Goal: Information Seeking & Learning: Learn about a topic

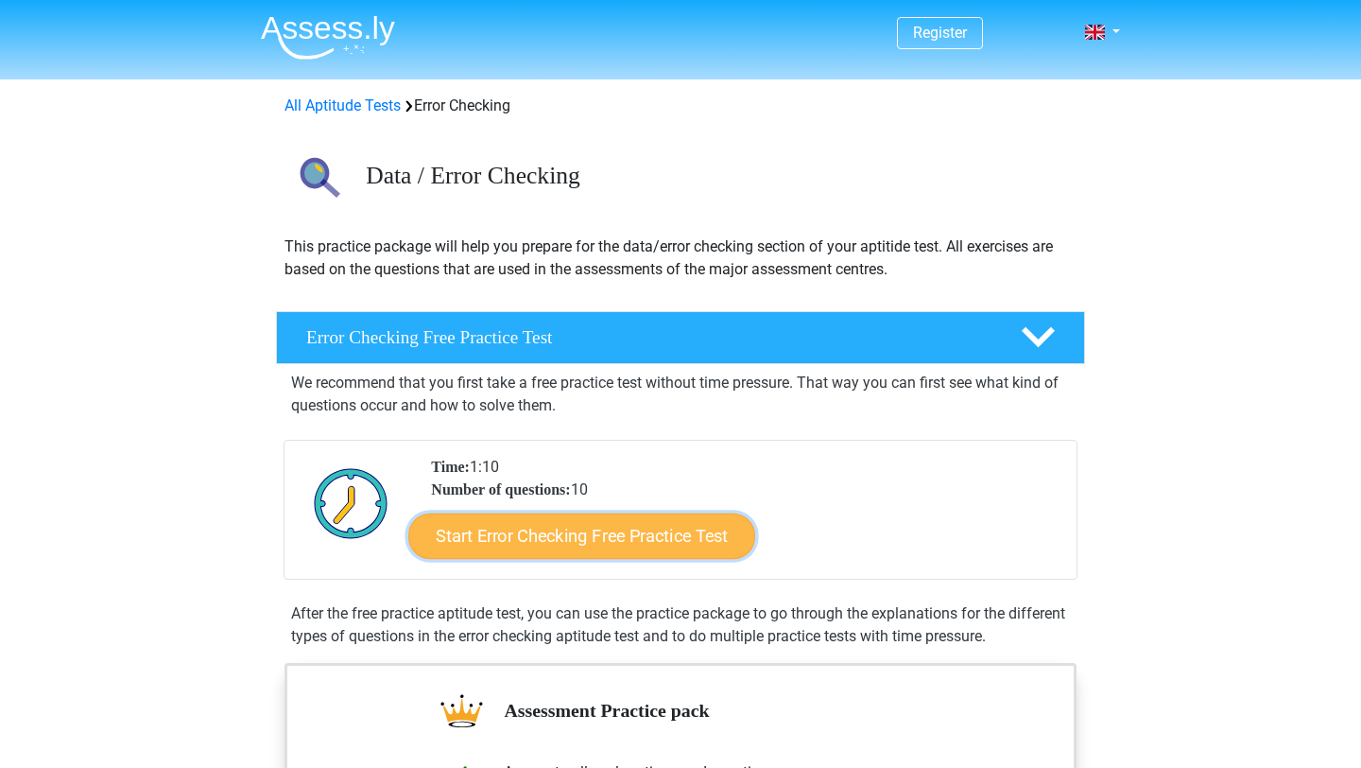
click at [661, 526] on link "Start Error Checking Free Practice Test" at bounding box center [581, 535] width 347 height 45
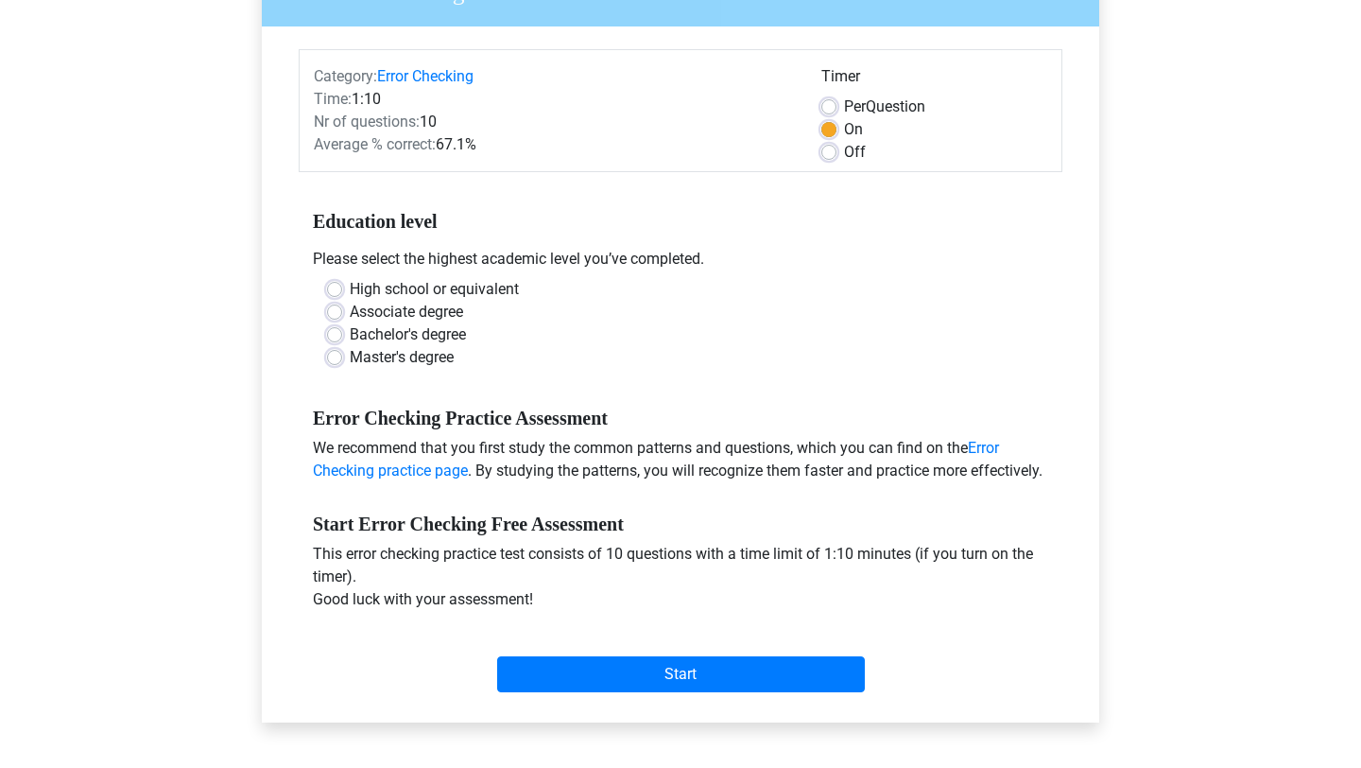
scroll to position [198, 0]
click at [432, 329] on label "Bachelor's degree" at bounding box center [408, 333] width 116 height 23
click at [342, 329] on input "Bachelor's degree" at bounding box center [334, 331] width 15 height 19
radio input "true"
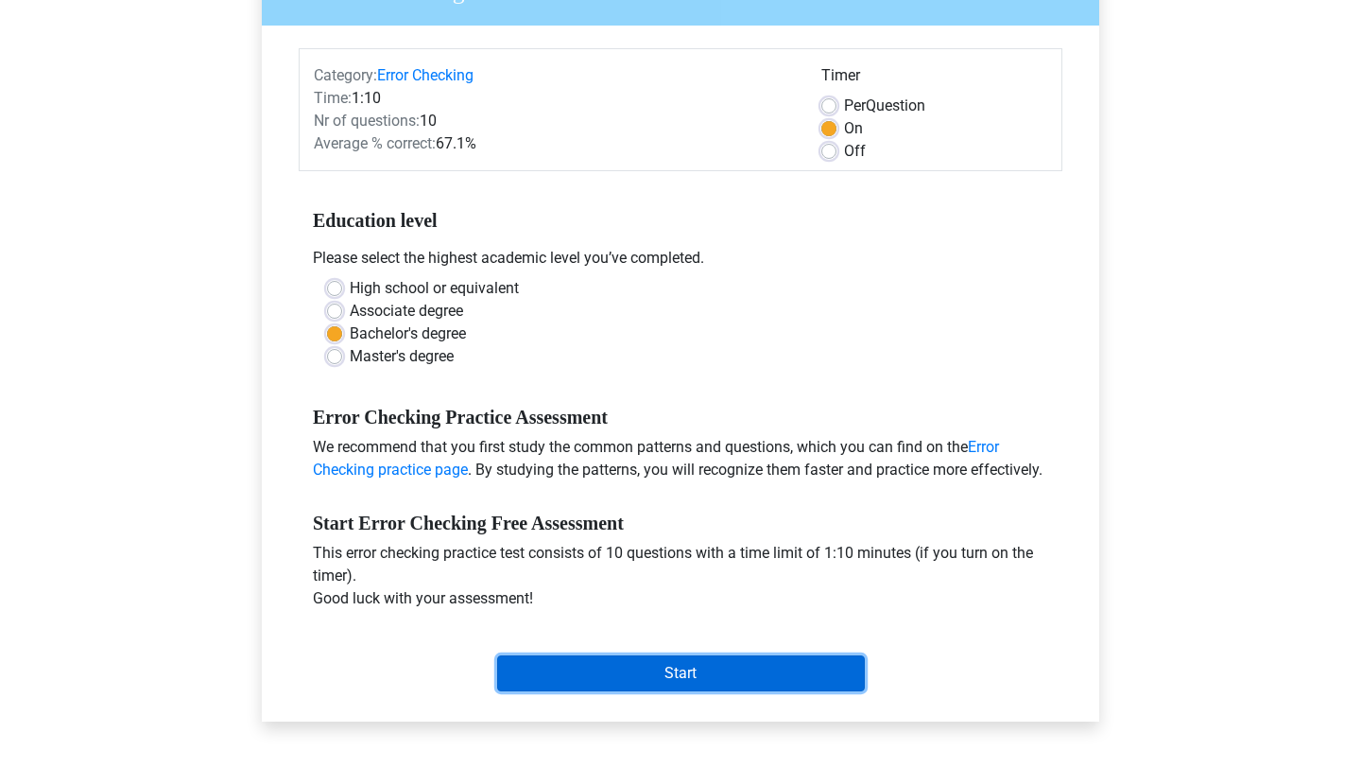
click at [548, 684] on input "Start" at bounding box center [681, 673] width 368 height 36
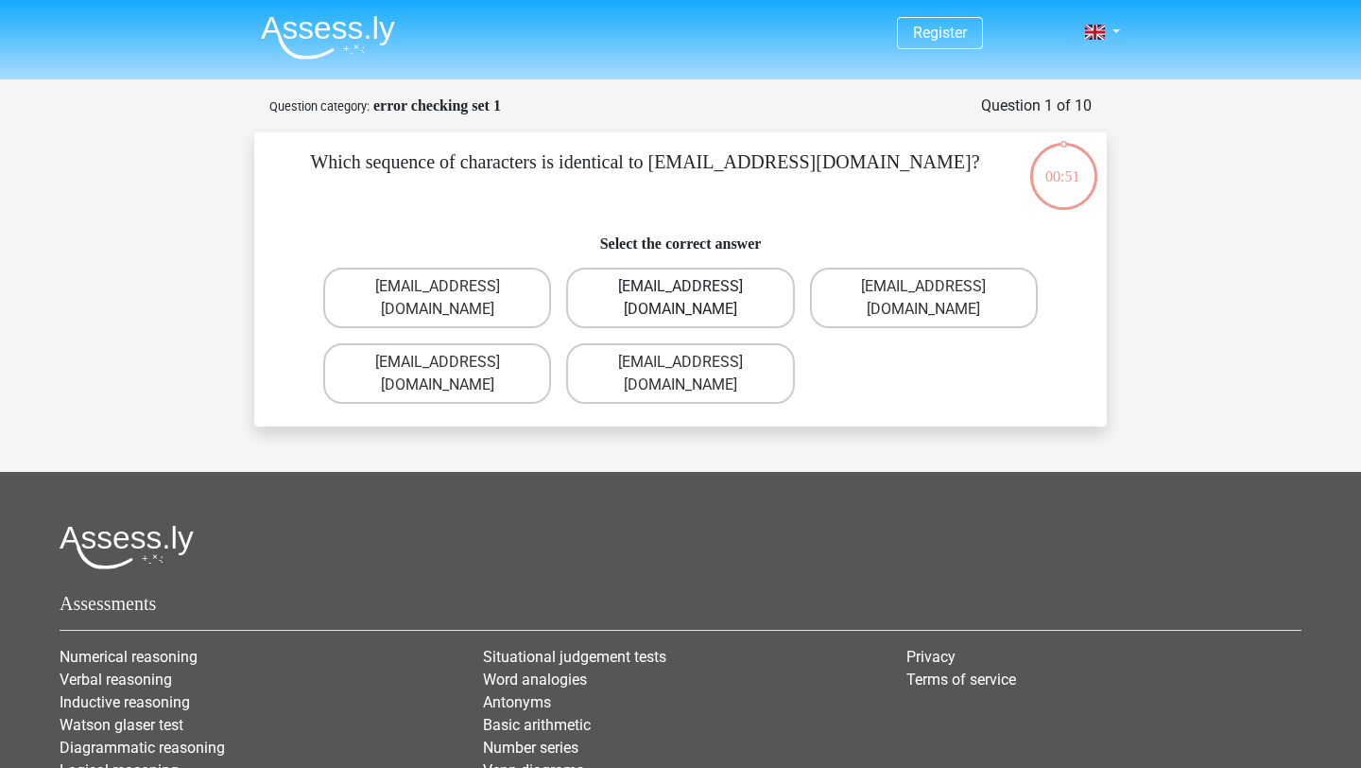
click at [705, 295] on label "Evie_Meade@jointmail.com.uk" at bounding box center [680, 298] width 228 height 61
click at [693, 295] on input "Evie_Meade@jointmail.com.uk" at bounding box center [687, 292] width 12 height 12
radio input "true"
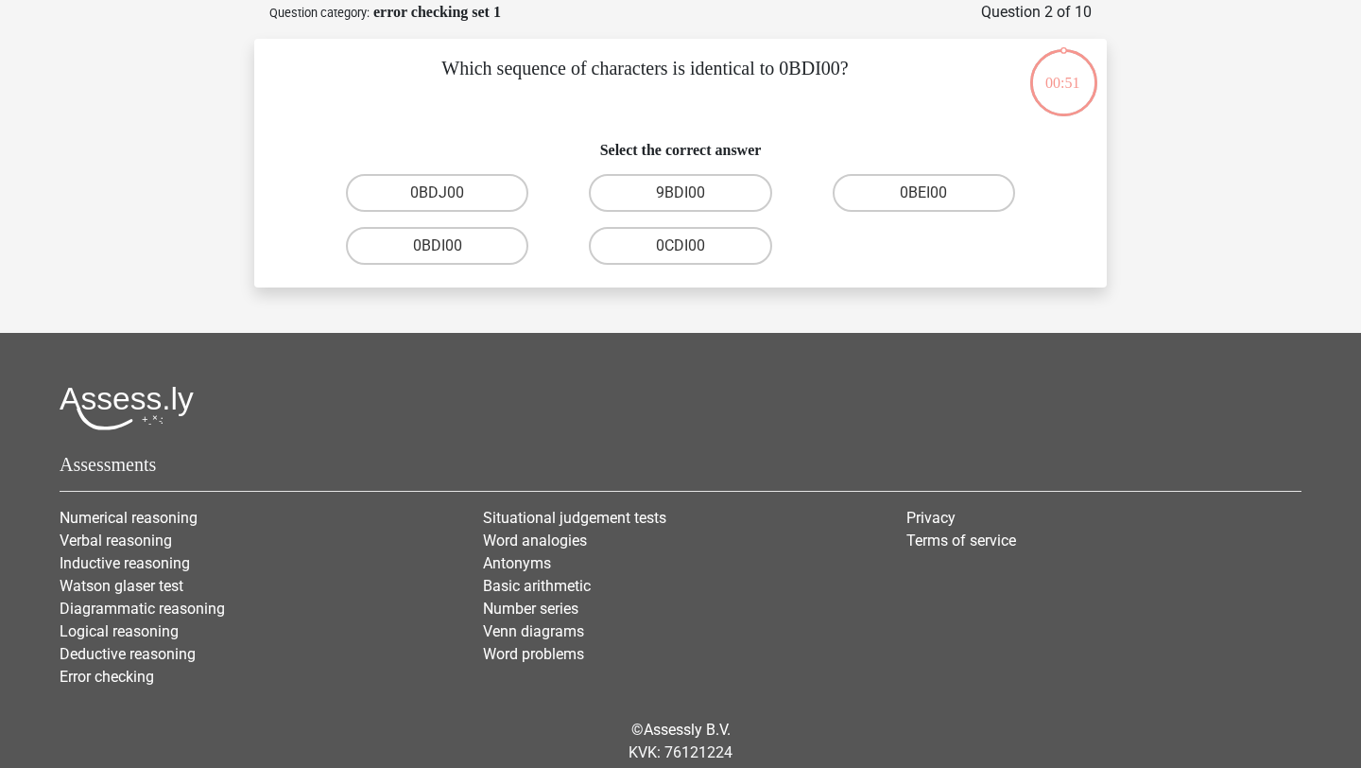
scroll to position [95, 0]
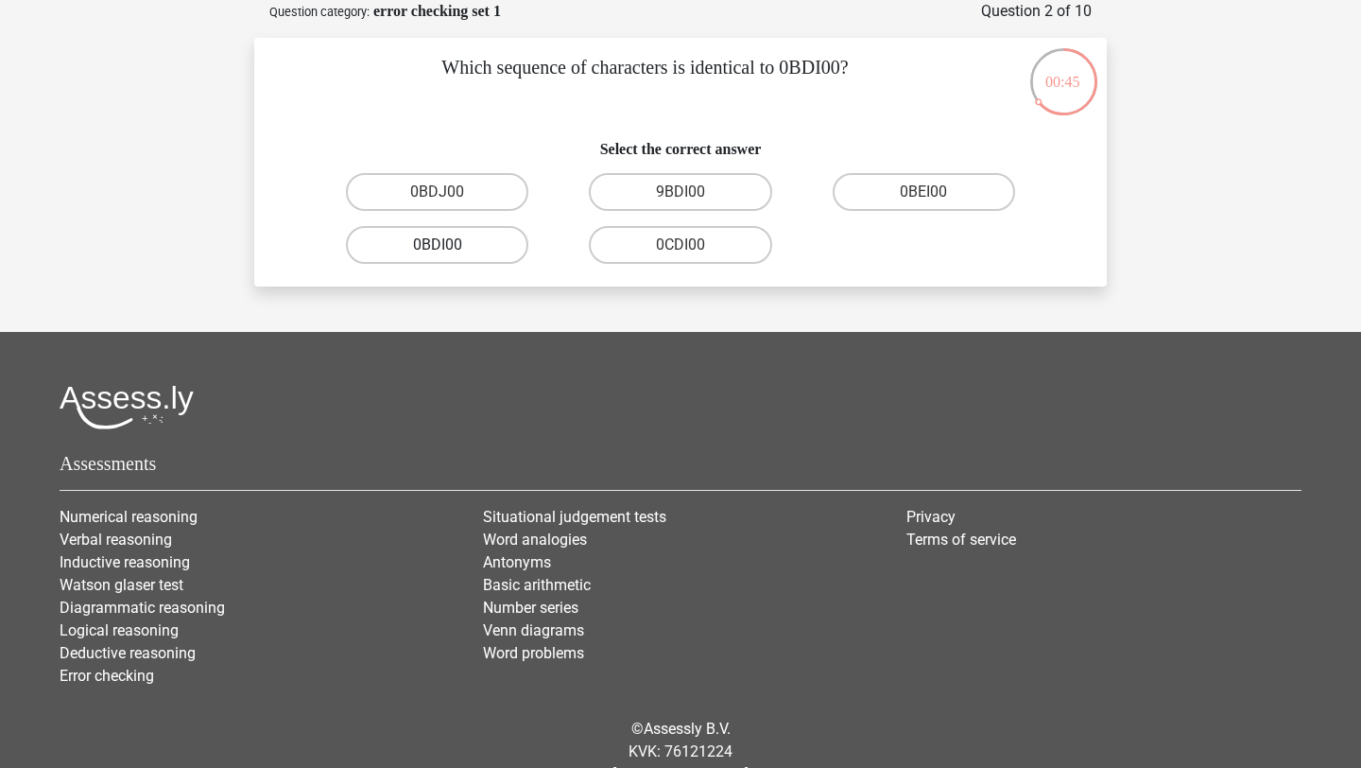
click at [504, 241] on label "0BDI00" at bounding box center [437, 245] width 182 height 38
click at [450, 245] on input "0BDI00" at bounding box center [444, 251] width 12 height 12
radio input "true"
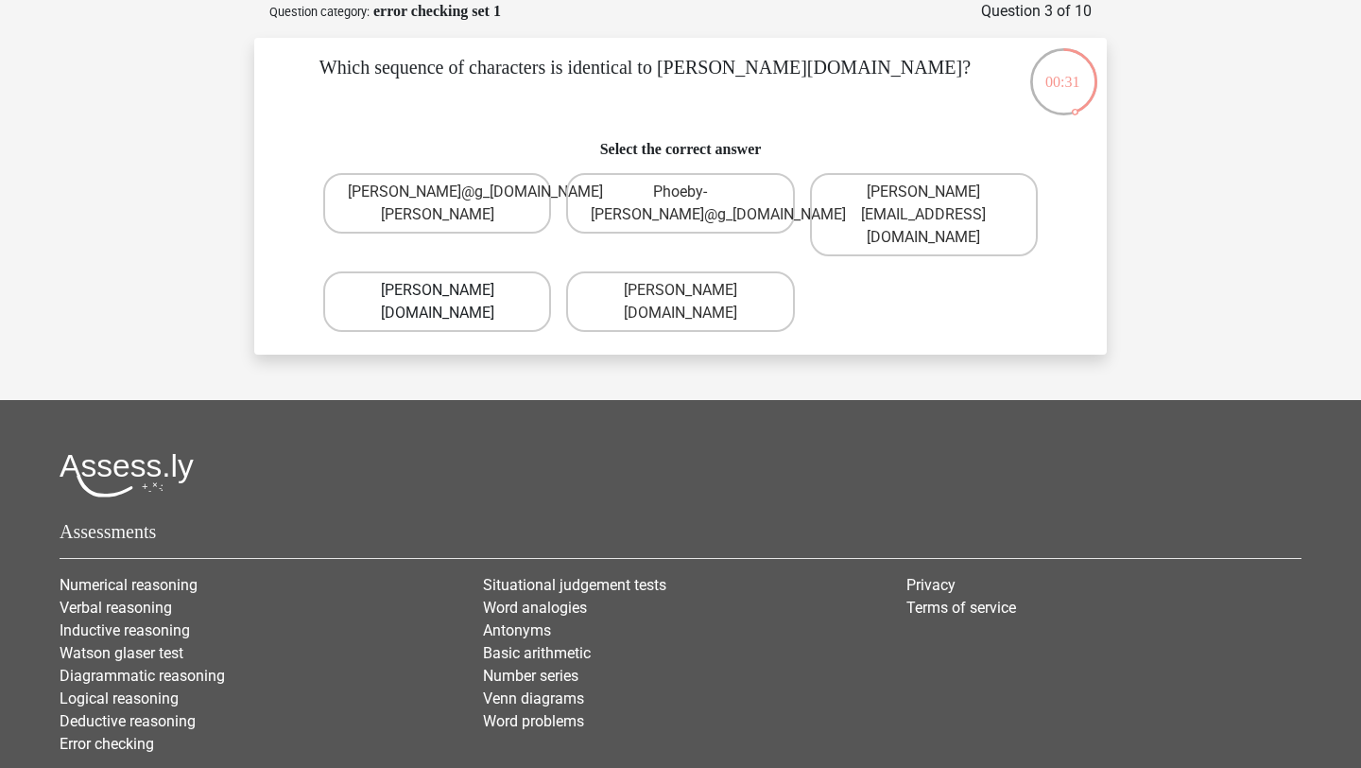
click at [511, 277] on label "Phoebe-Paterson@g_mail.gr" at bounding box center [437, 301] width 228 height 61
click at [450, 290] on input "Phoebe-Paterson@g_mail.gr" at bounding box center [444, 296] width 12 height 12
radio input "true"
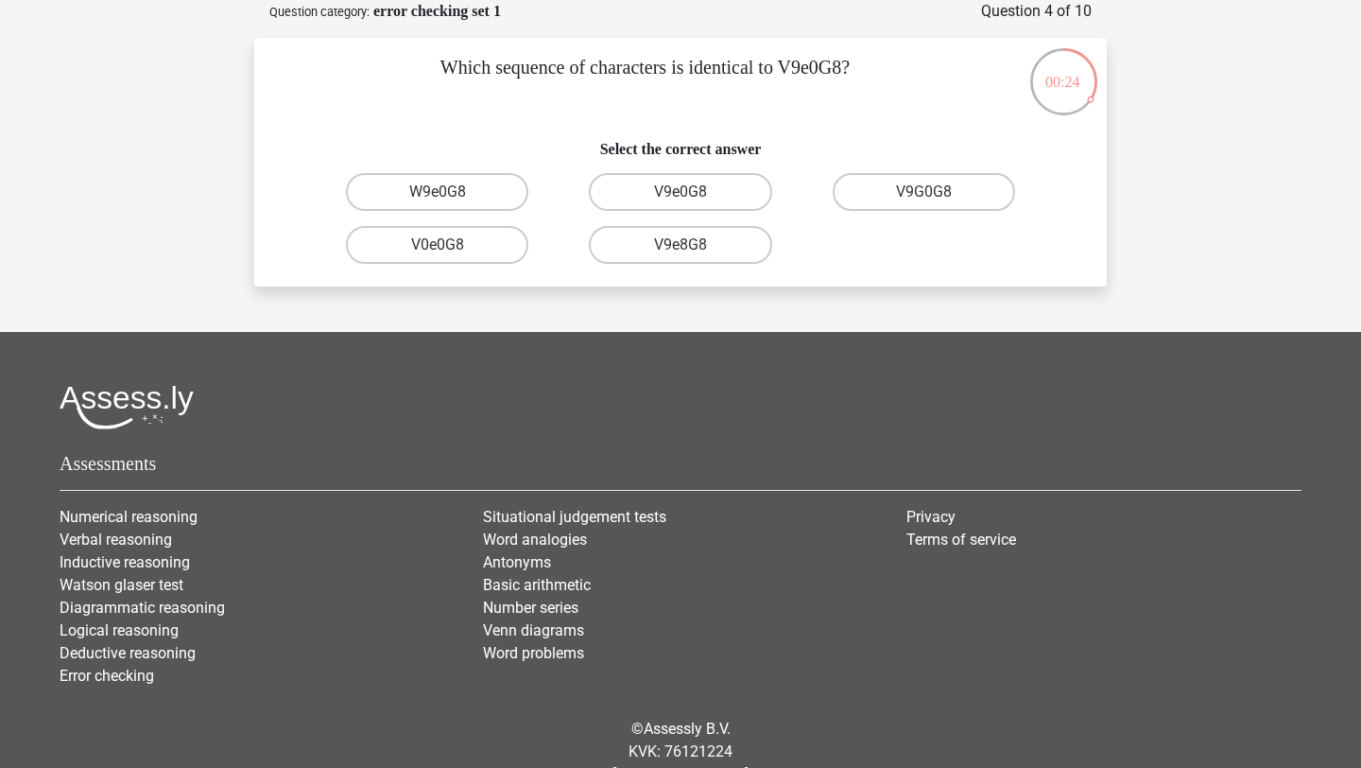
click at [691, 199] on input "V9e0G8" at bounding box center [687, 198] width 12 height 12
radio input "true"
click at [484, 185] on label "91051S" at bounding box center [437, 192] width 182 height 38
click at [450, 192] on input "91051S" at bounding box center [444, 198] width 12 height 12
radio input "true"
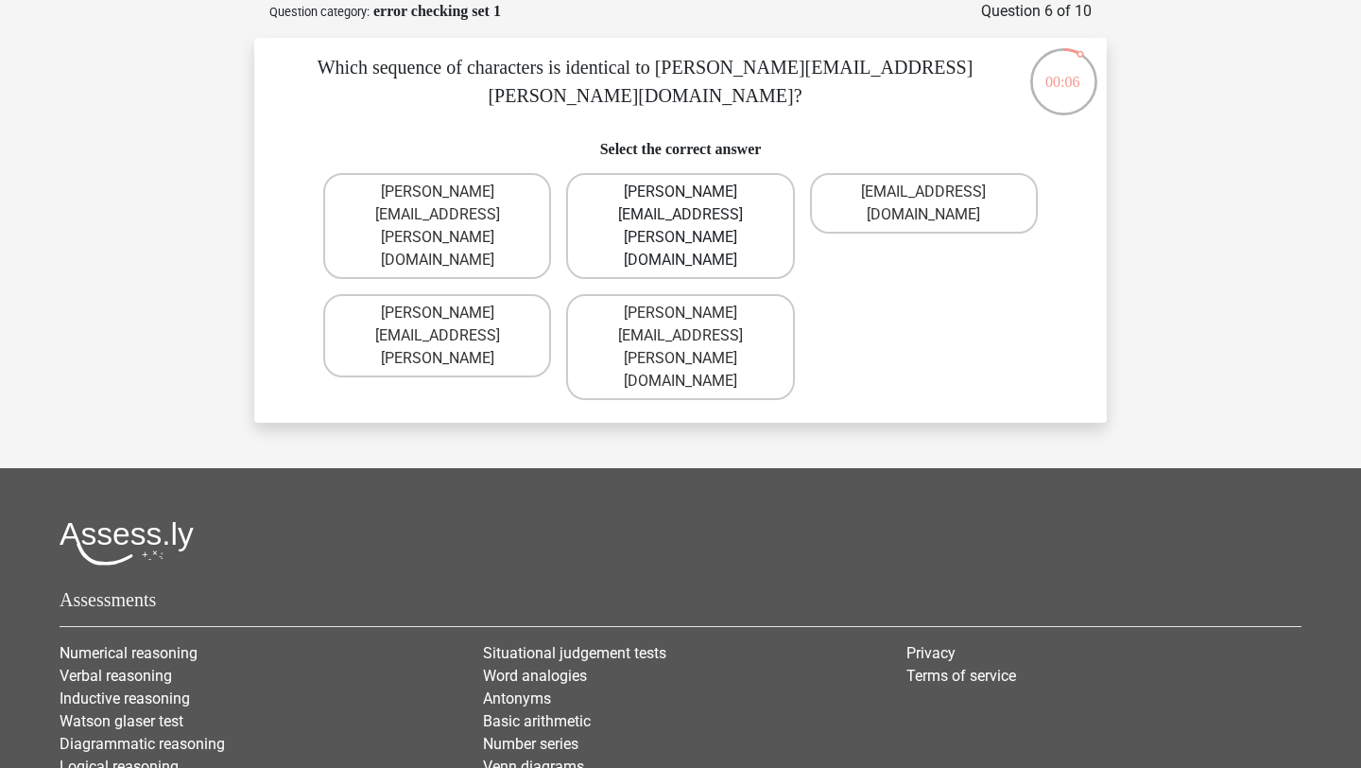
click at [739, 204] on label "Connor.Paterson@mailme.com" at bounding box center [680, 226] width 228 height 106
click at [693, 204] on input "Connor.Paterson@mailme.com" at bounding box center [687, 198] width 12 height 12
radio input "true"
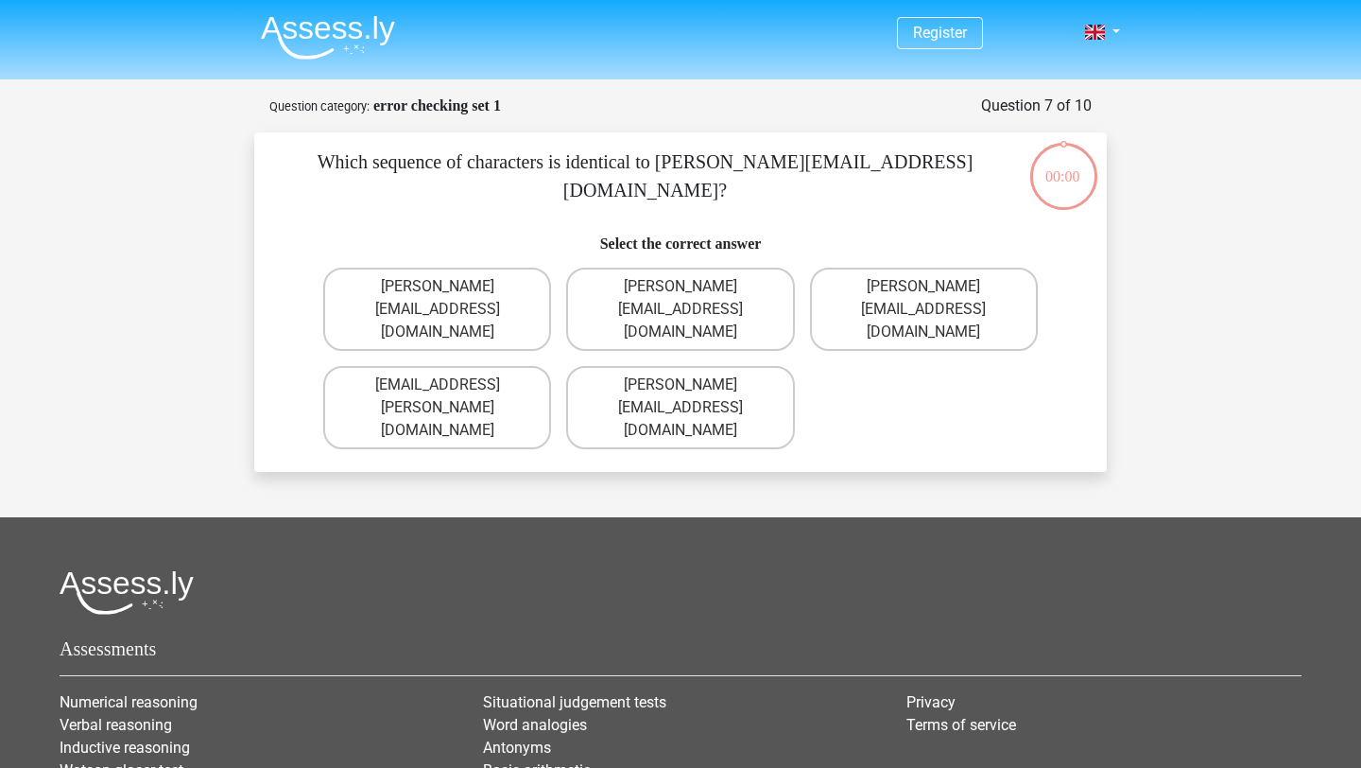
scroll to position [95, 0]
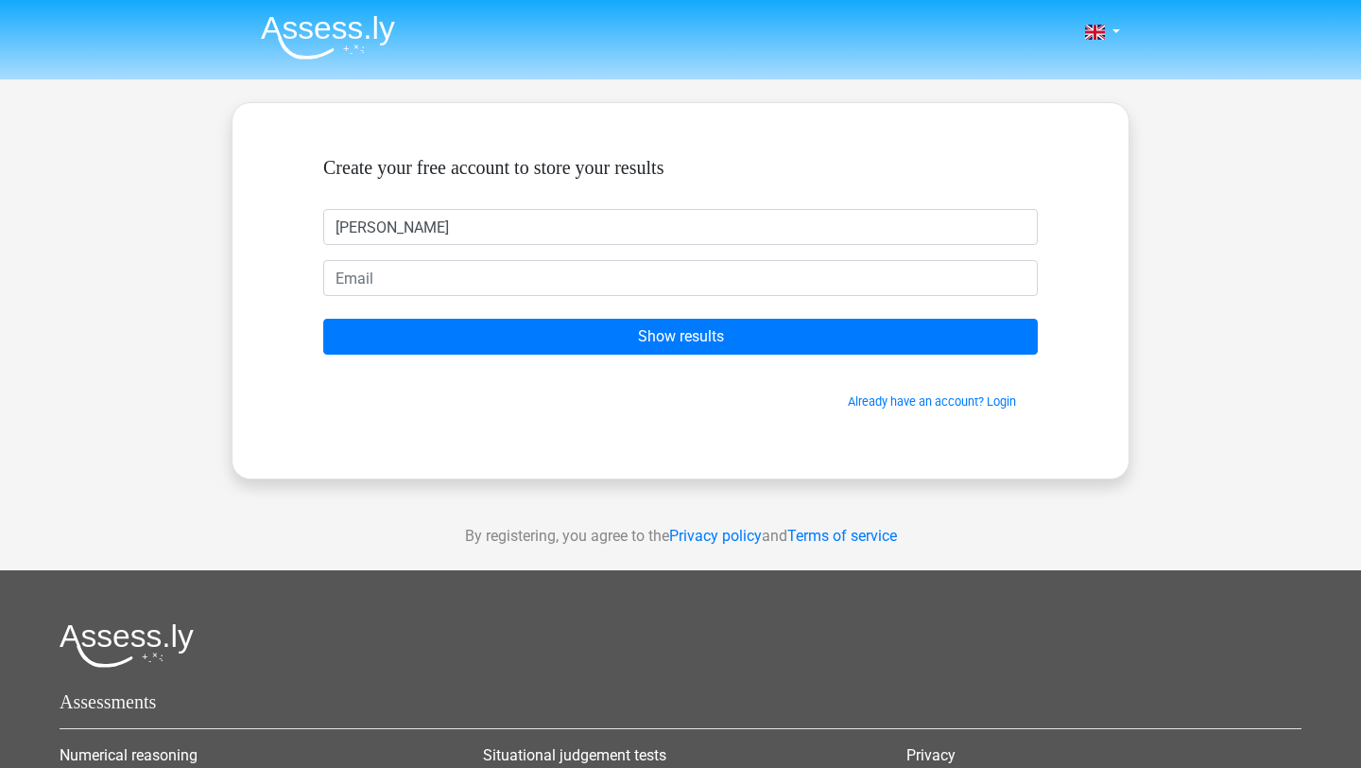
type input "[PERSON_NAME]"
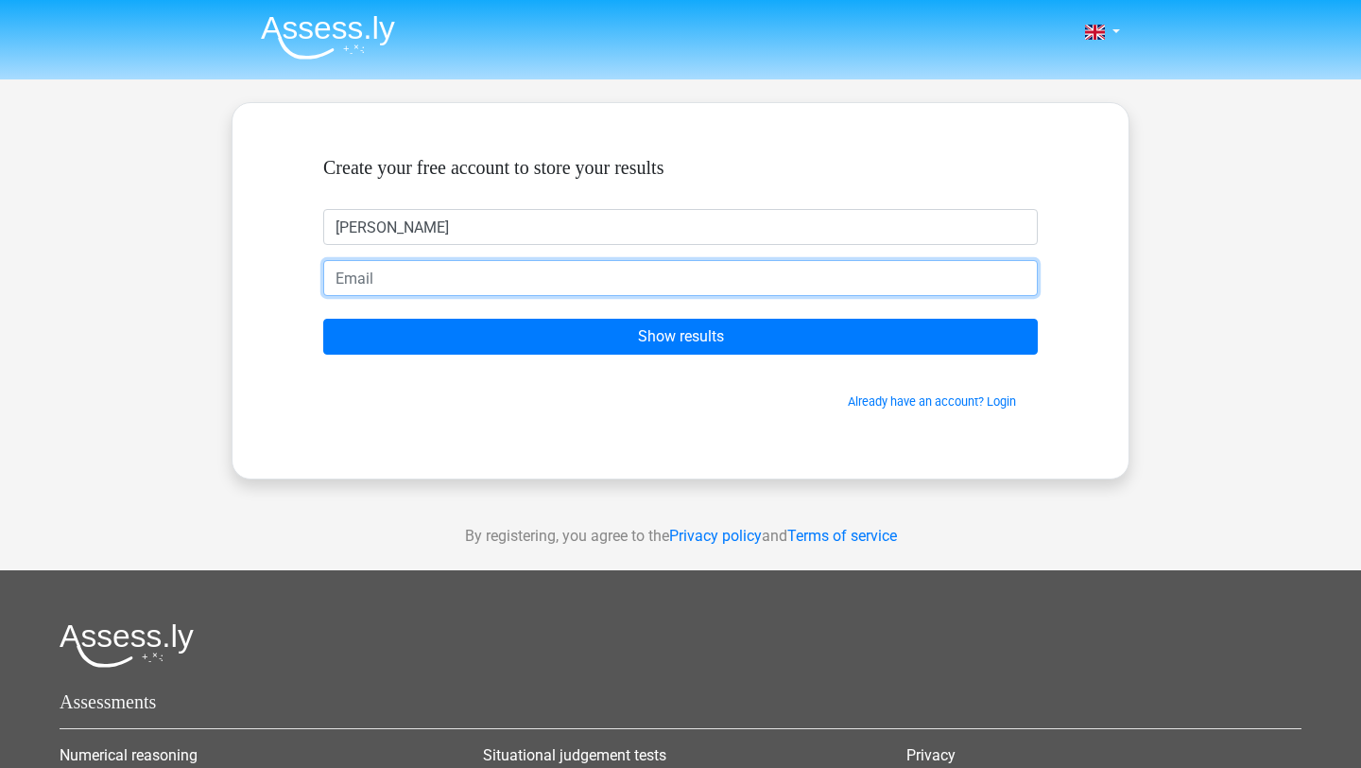
click at [516, 287] on input "email" at bounding box center [680, 278] width 715 height 36
type input "[EMAIL_ADDRESS][DOMAIN_NAME]"
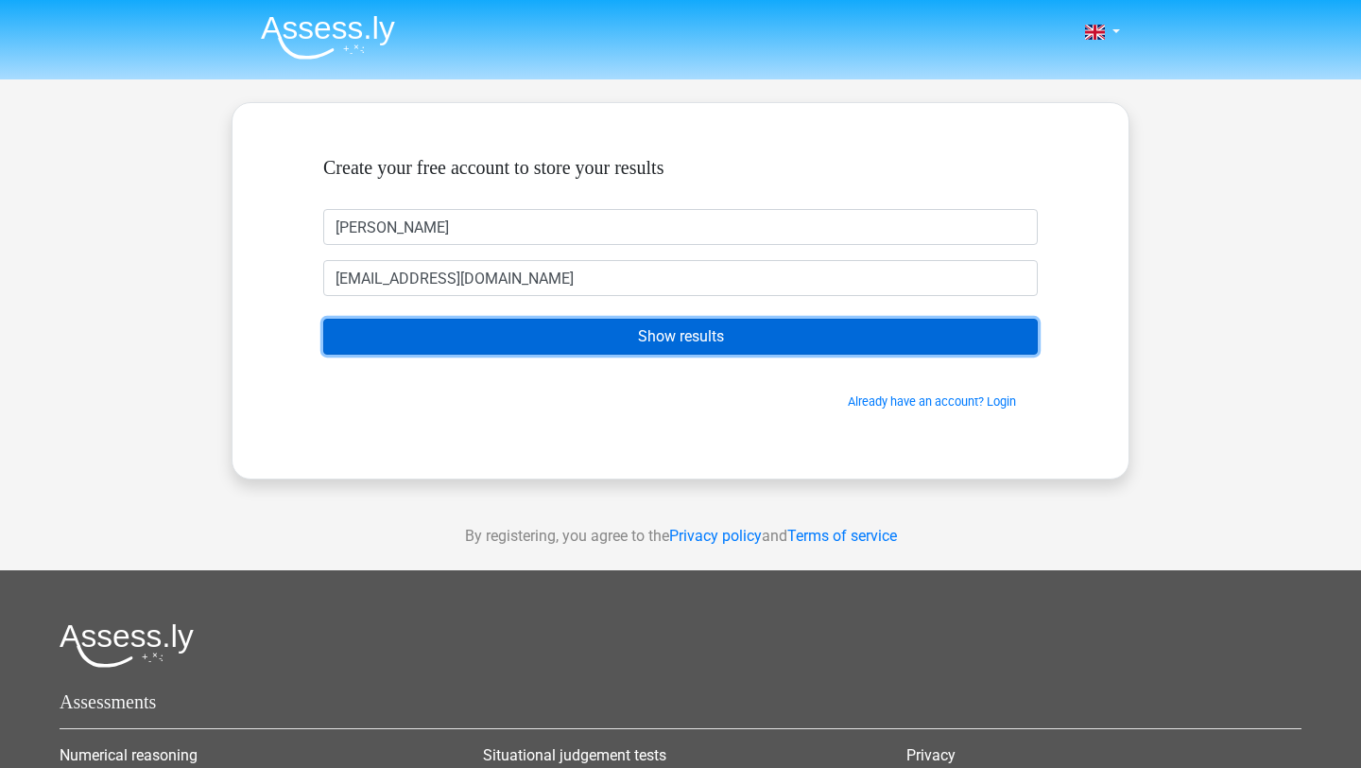
click at [563, 321] on input "Show results" at bounding box center [680, 337] width 715 height 36
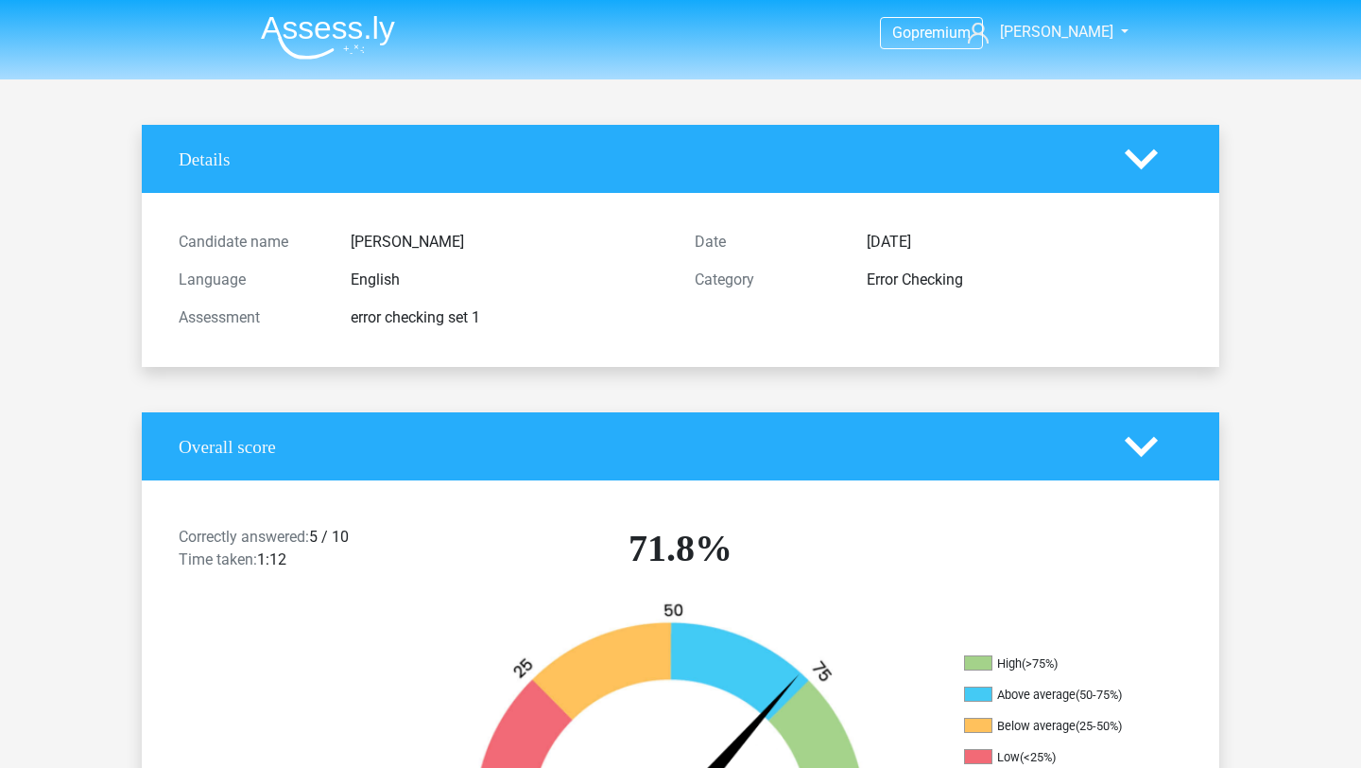
click at [1129, 136] on div "Details" at bounding box center [681, 159] width 1078 height 68
click at [1154, 182] on div "Details" at bounding box center [681, 159] width 1078 height 68
click at [1147, 174] on icon at bounding box center [1141, 159] width 33 height 33
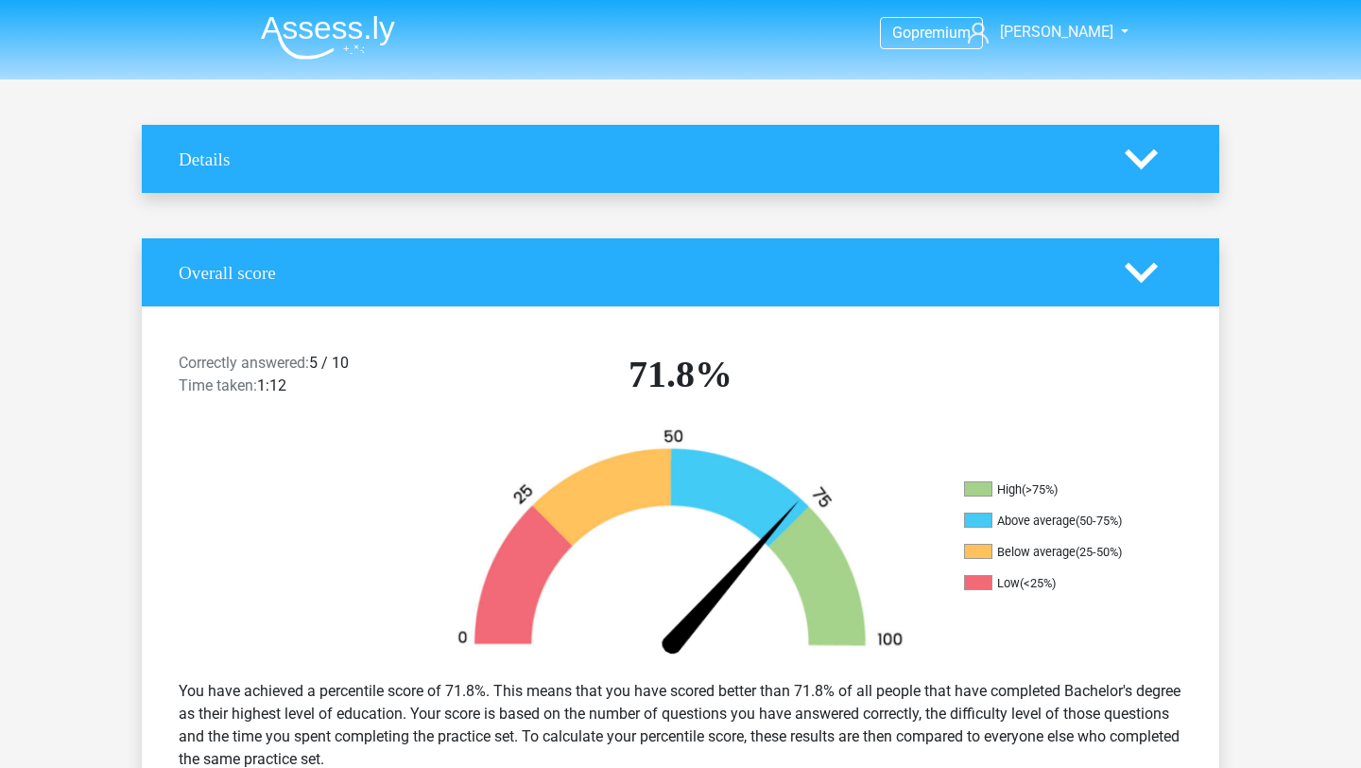
click at [1147, 271] on polygon at bounding box center [1141, 272] width 33 height 21
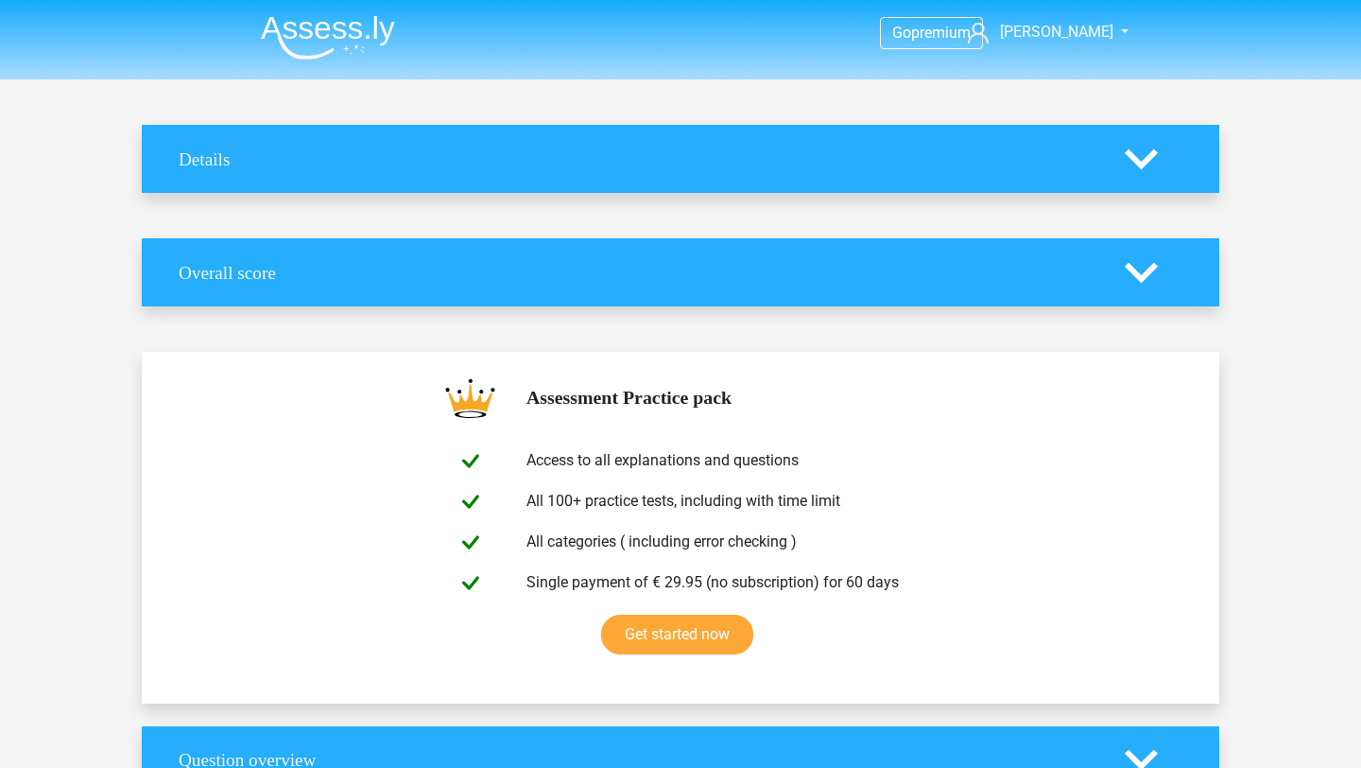
click at [507, 175] on div "Details" at bounding box center [681, 159] width 1078 height 68
click at [588, 182] on div "Details" at bounding box center [681, 159] width 1078 height 68
click at [1127, 170] on icon at bounding box center [1141, 159] width 33 height 33
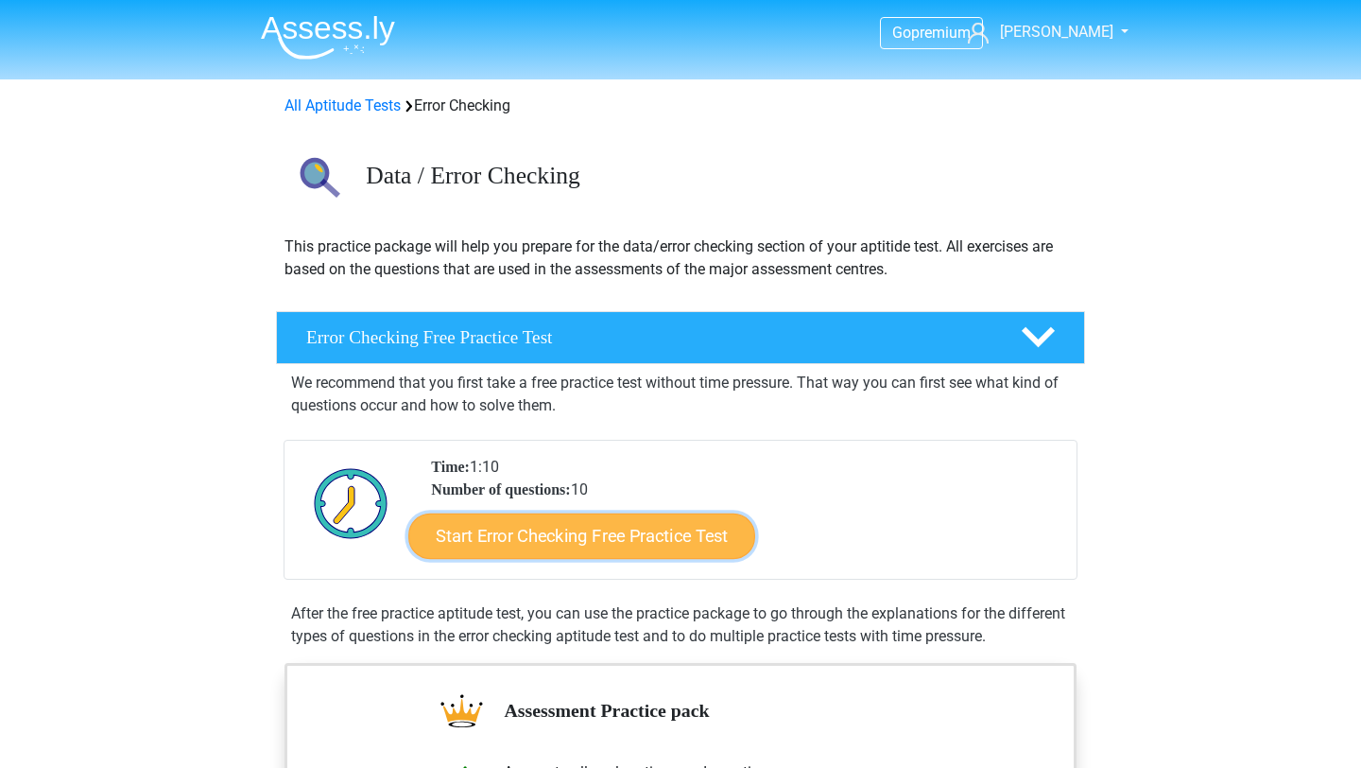
click at [659, 527] on link "Start Error Checking Free Practice Test" at bounding box center [581, 535] width 347 height 45
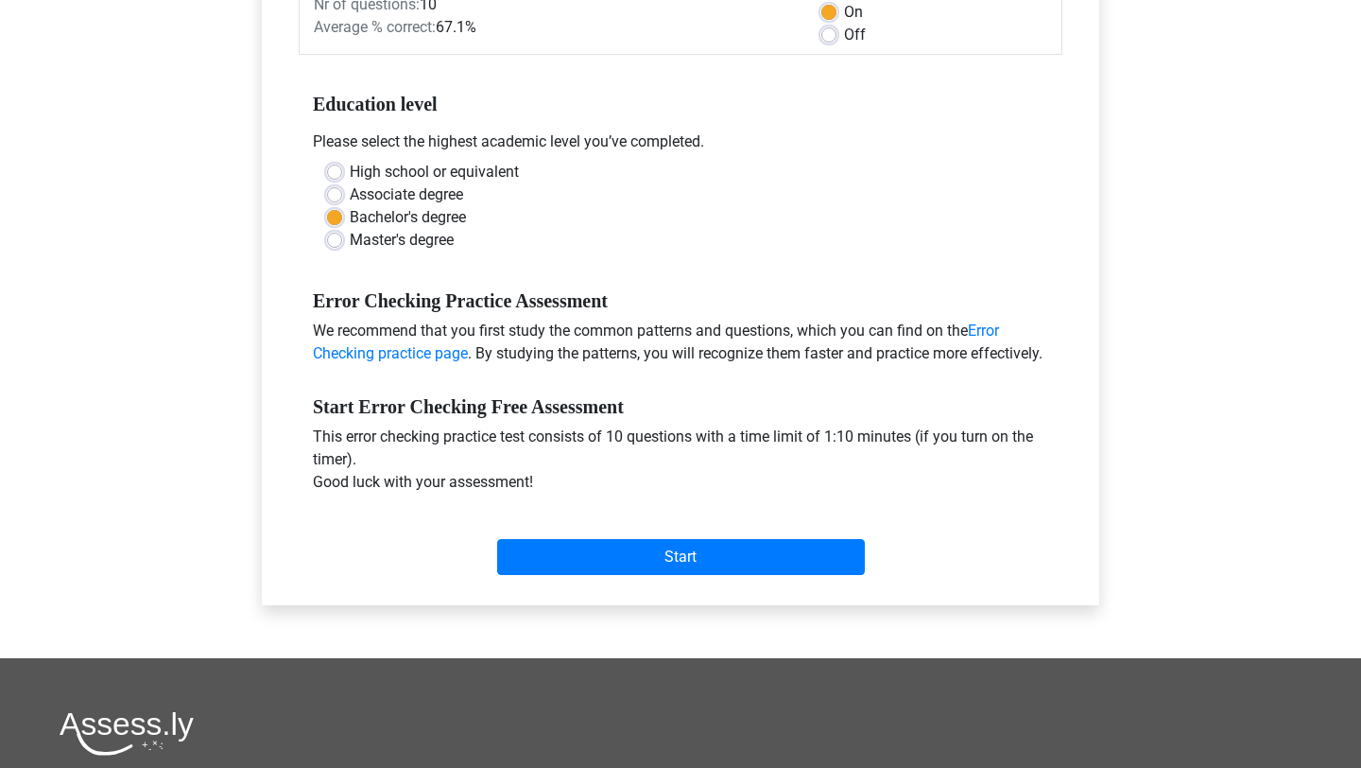
scroll to position [546, 0]
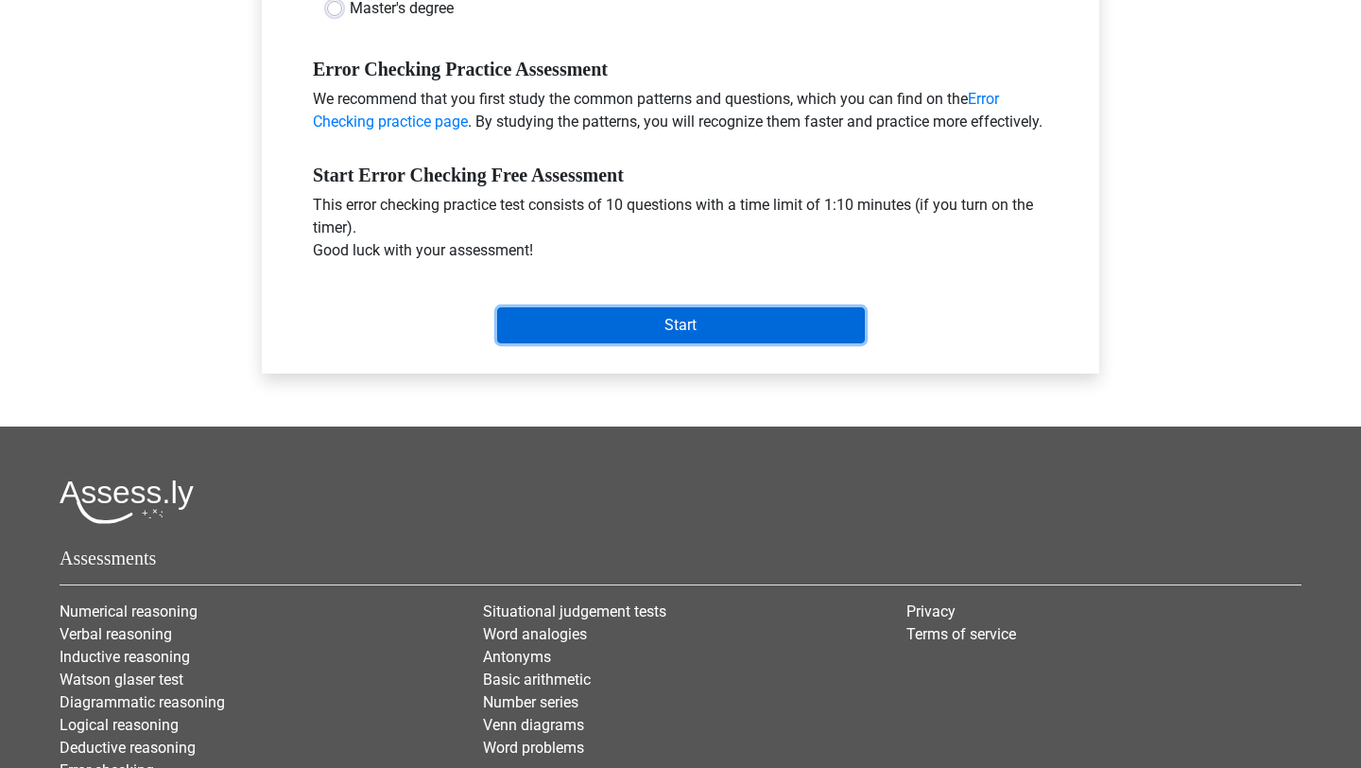
click at [667, 307] on input "Start" at bounding box center [681, 325] width 368 height 36
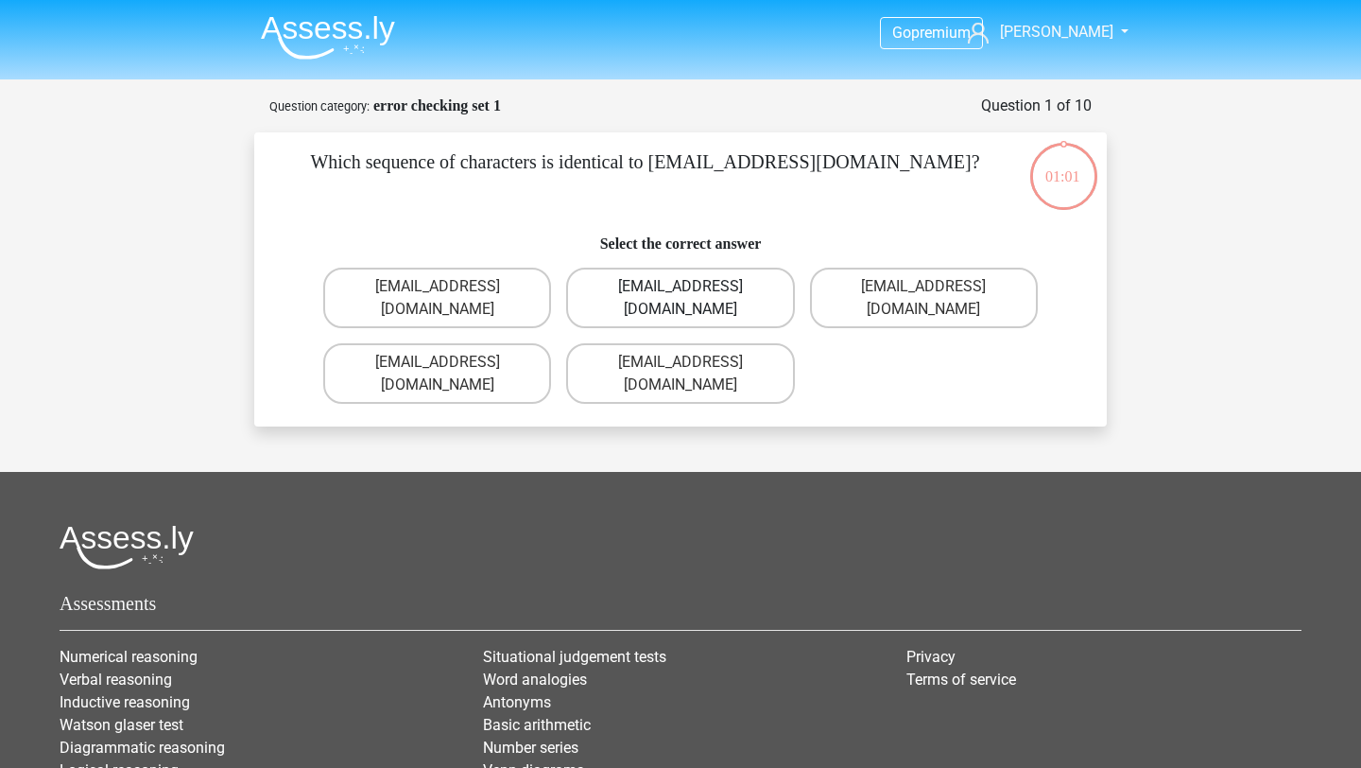
click at [724, 289] on label "Evie_Meade@jointmail.com.uk" at bounding box center [680, 298] width 228 height 61
click at [693, 289] on input "Evie_Meade@jointmail.com.uk" at bounding box center [687, 292] width 12 height 12
radio input "true"
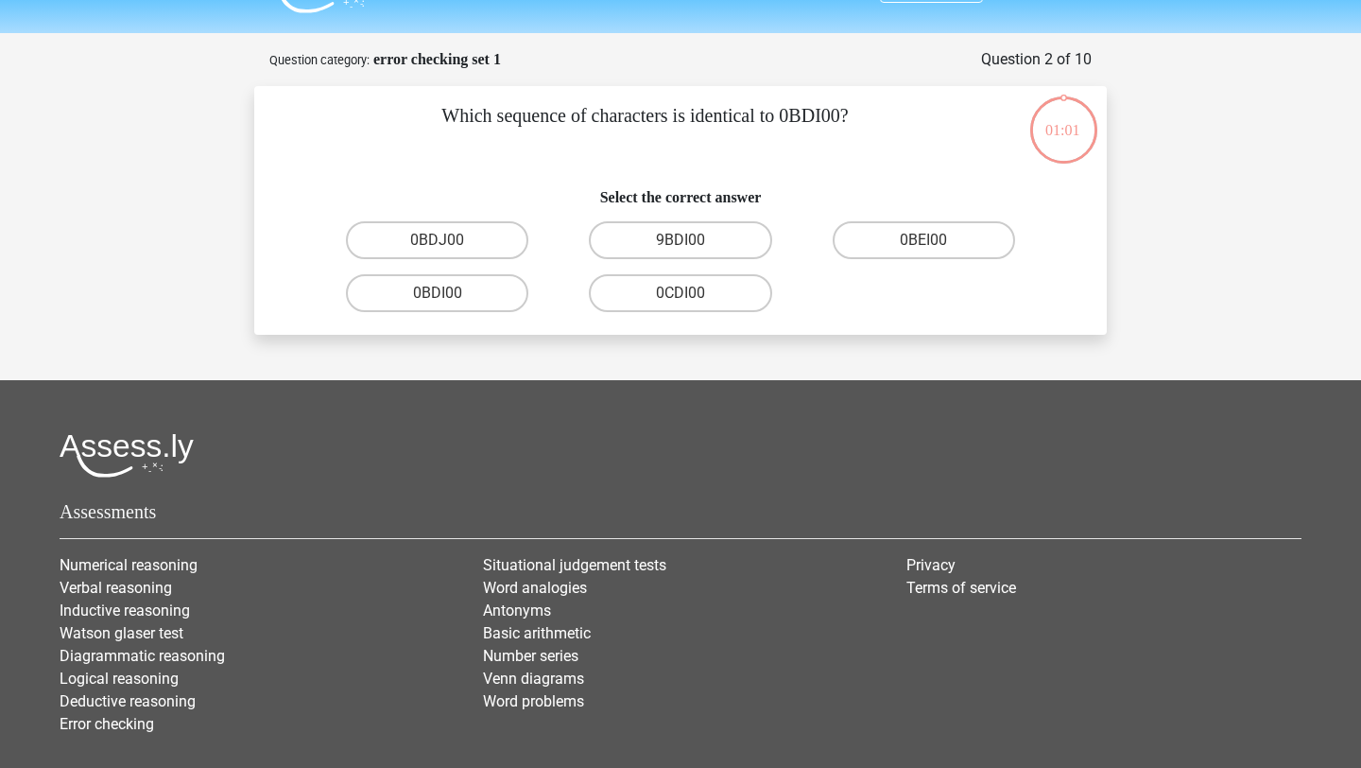
scroll to position [95, 0]
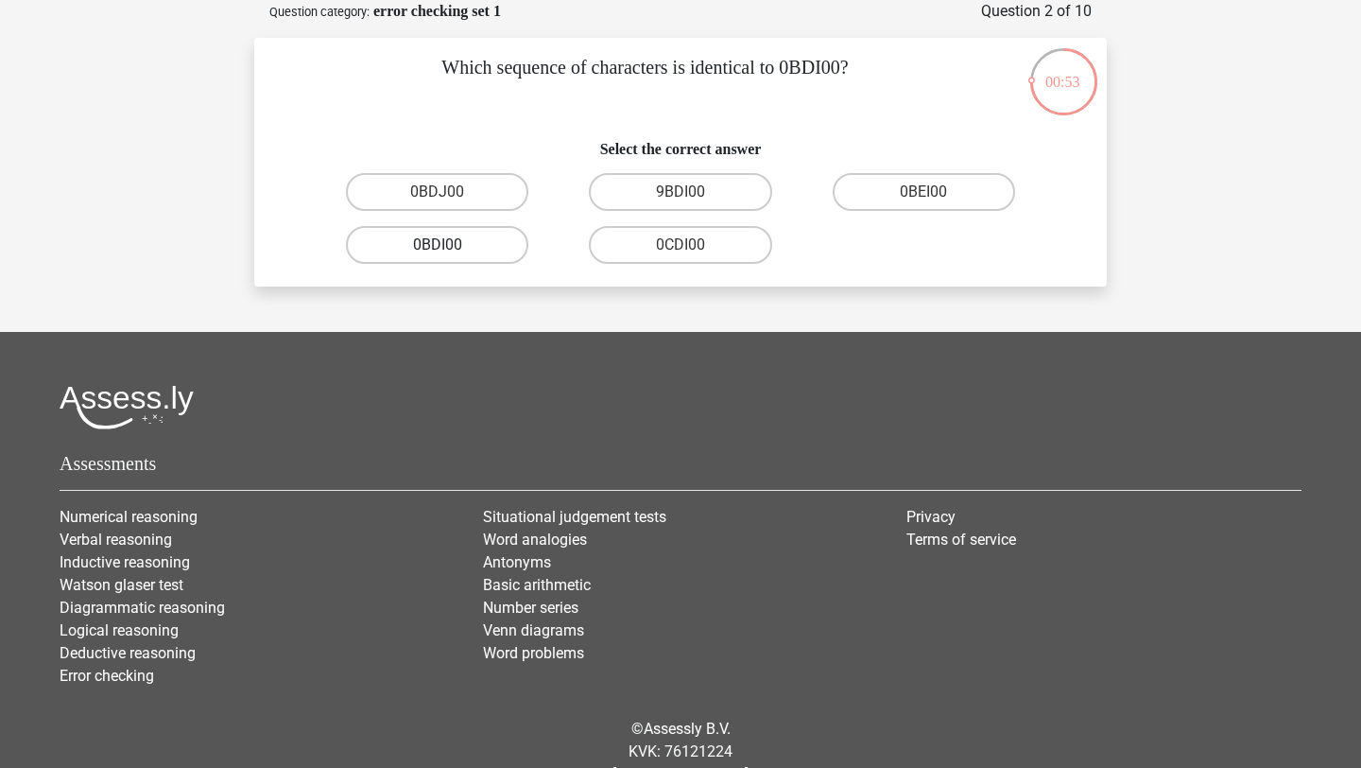
click at [484, 251] on label "0BDI00" at bounding box center [437, 245] width 182 height 38
click at [450, 251] on input "0BDI00" at bounding box center [444, 251] width 12 height 12
radio input "true"
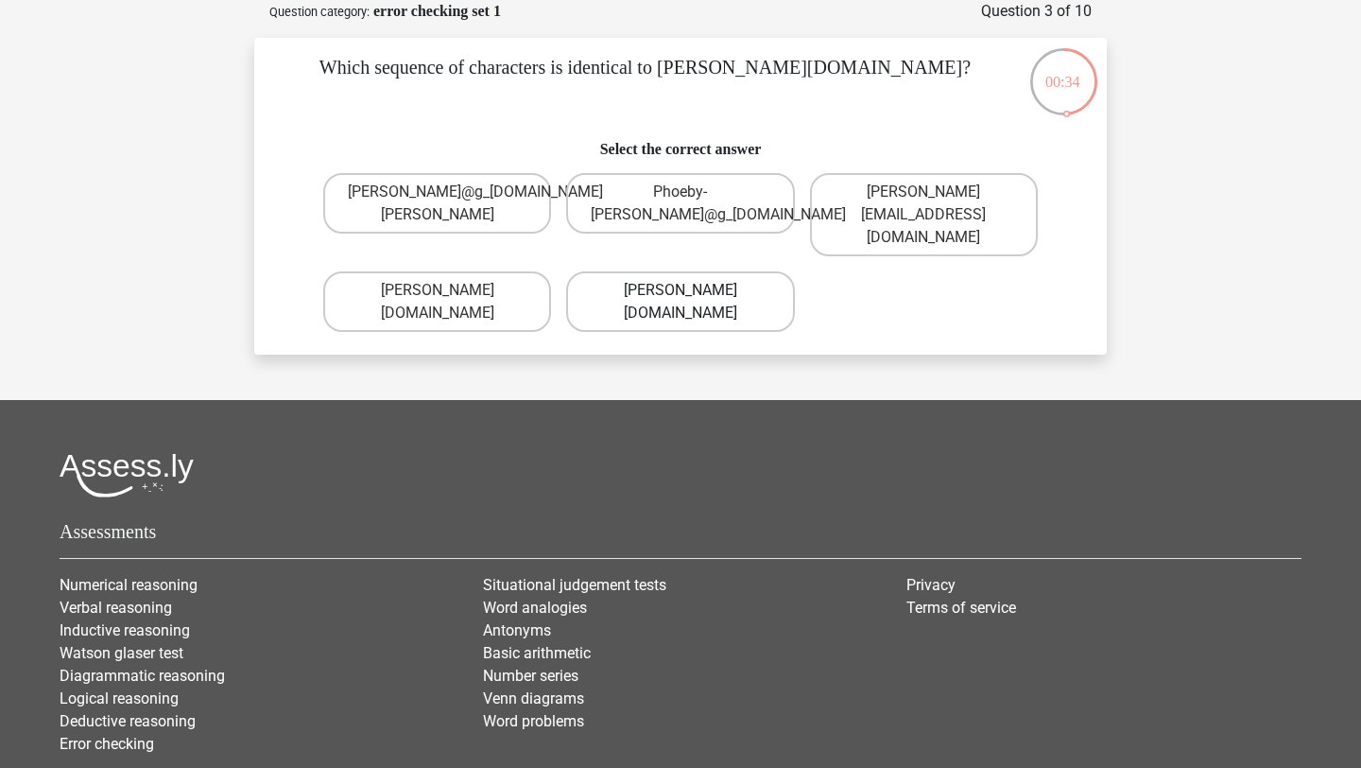
click at [688, 303] on label "Phoebe-Patterson@g_mail.gr" at bounding box center [680, 301] width 228 height 61
click at [688, 303] on input "Phoebe-Patterson@g_mail.gr" at bounding box center [687, 296] width 12 height 12
radio input "true"
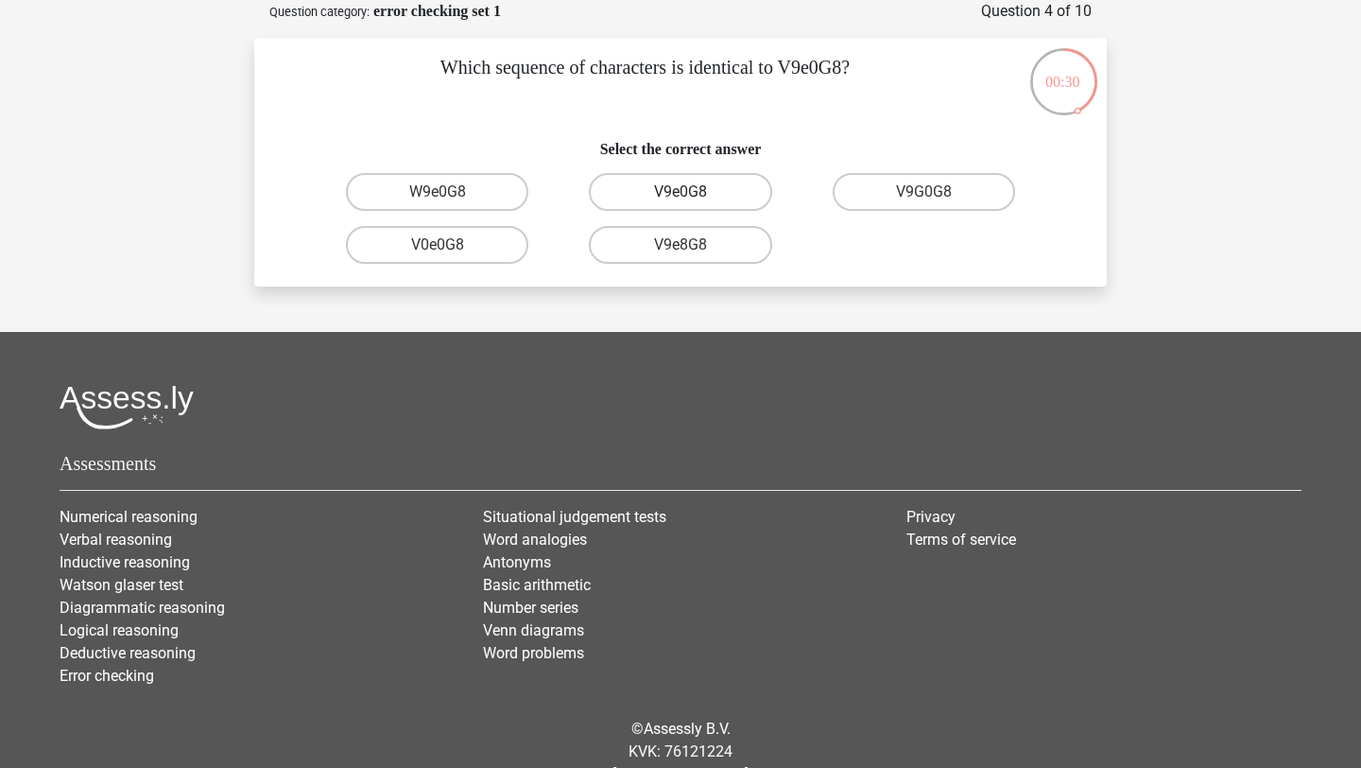
click at [733, 187] on label "V9e0G8" at bounding box center [680, 192] width 182 height 38
click at [693, 192] on input "V9e0G8" at bounding box center [687, 198] width 12 height 12
radio input "true"
click at [497, 195] on label "91051S" at bounding box center [437, 192] width 182 height 38
click at [450, 195] on input "91051S" at bounding box center [444, 198] width 12 height 12
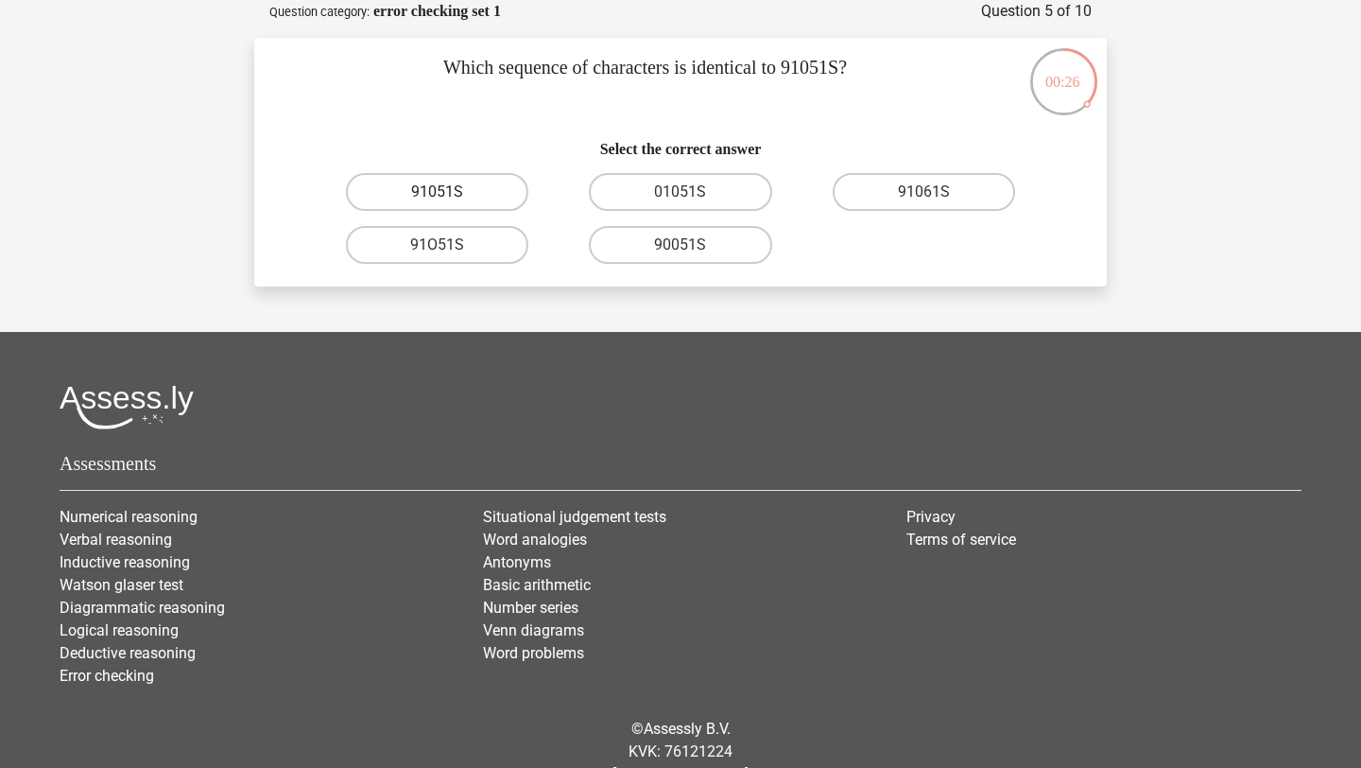
radio input "true"
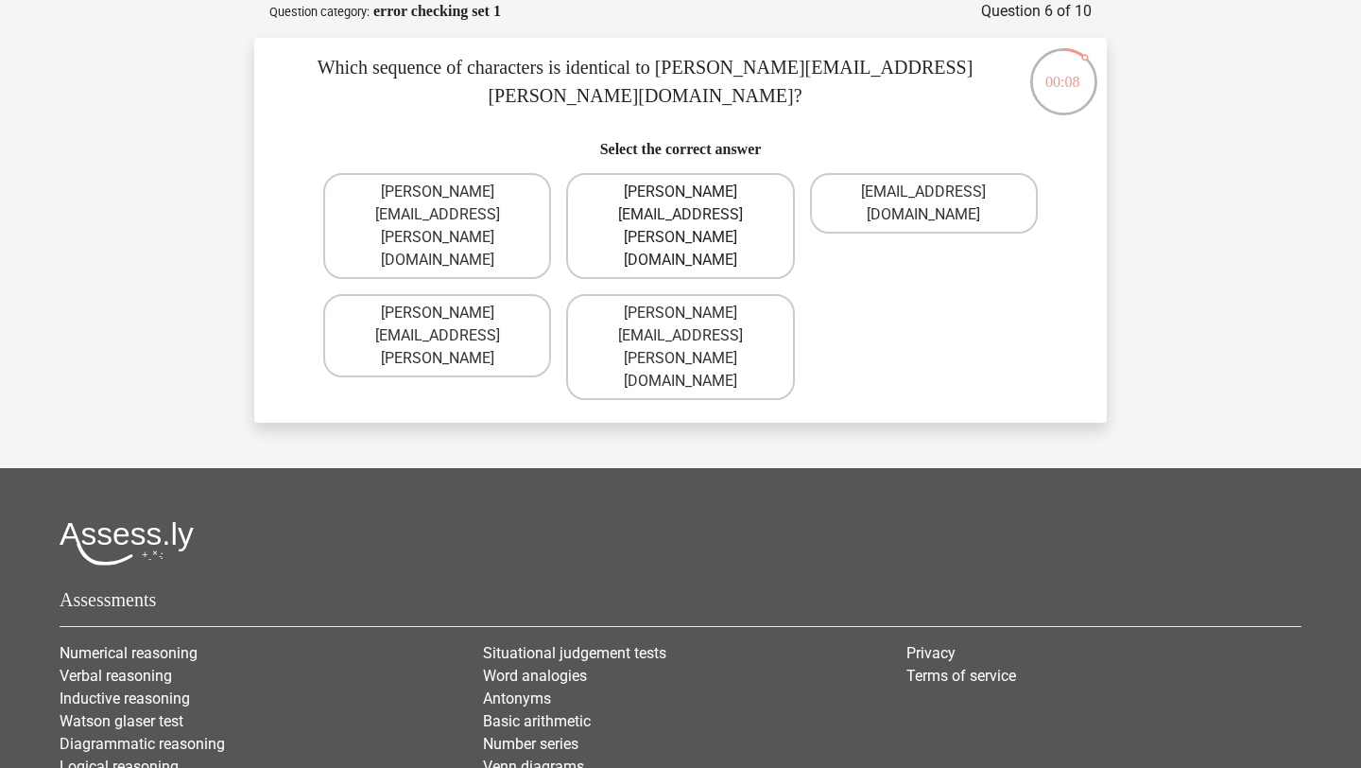
click at [721, 193] on label "Connor.Paterson@mailme.com" at bounding box center [680, 226] width 228 height 106
click at [693, 193] on input "Connor.Paterson@mailme.com" at bounding box center [687, 198] width 12 height 12
radio input "true"
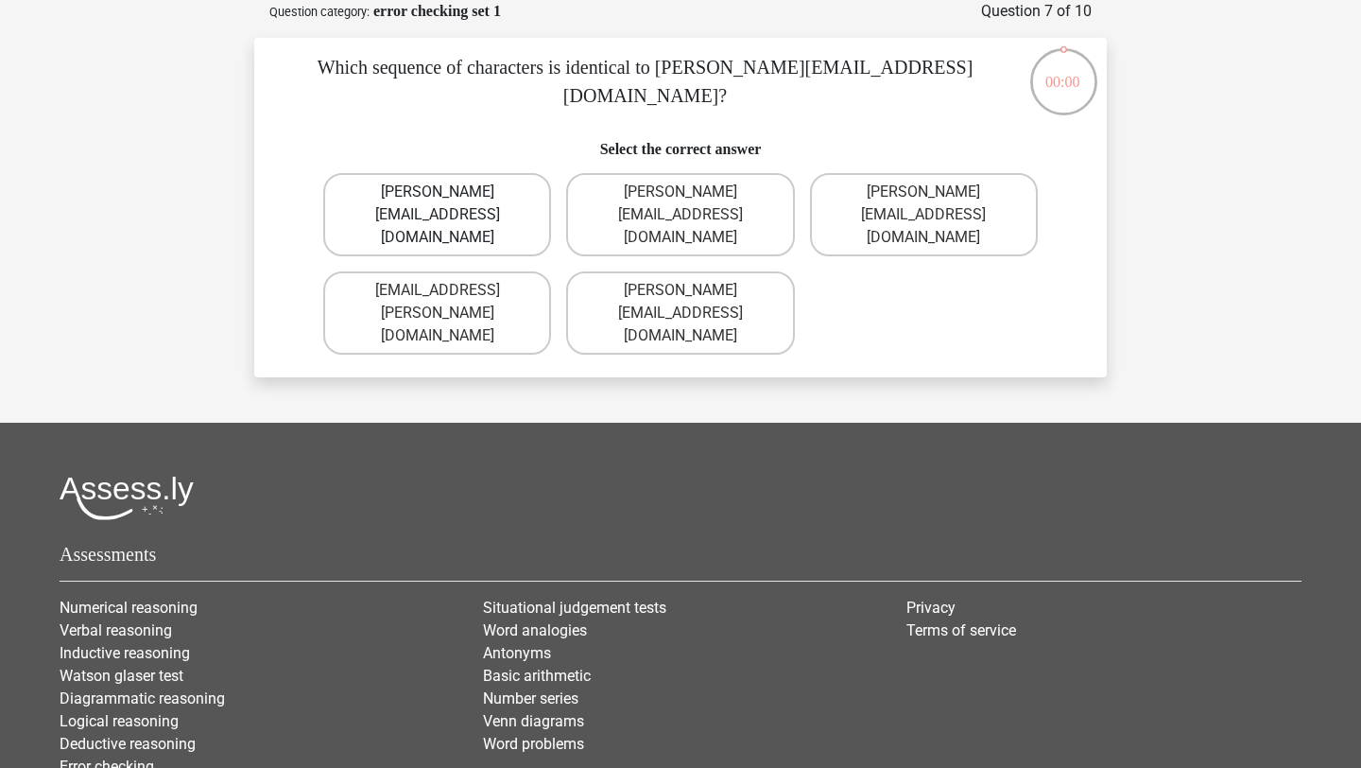
click at [515, 193] on label "Ava-Carroll@mailme.com.uk" at bounding box center [437, 214] width 228 height 83
click at [450, 193] on input "Ava-Carroll@mailme.com.uk" at bounding box center [444, 198] width 12 height 12
radio input "true"
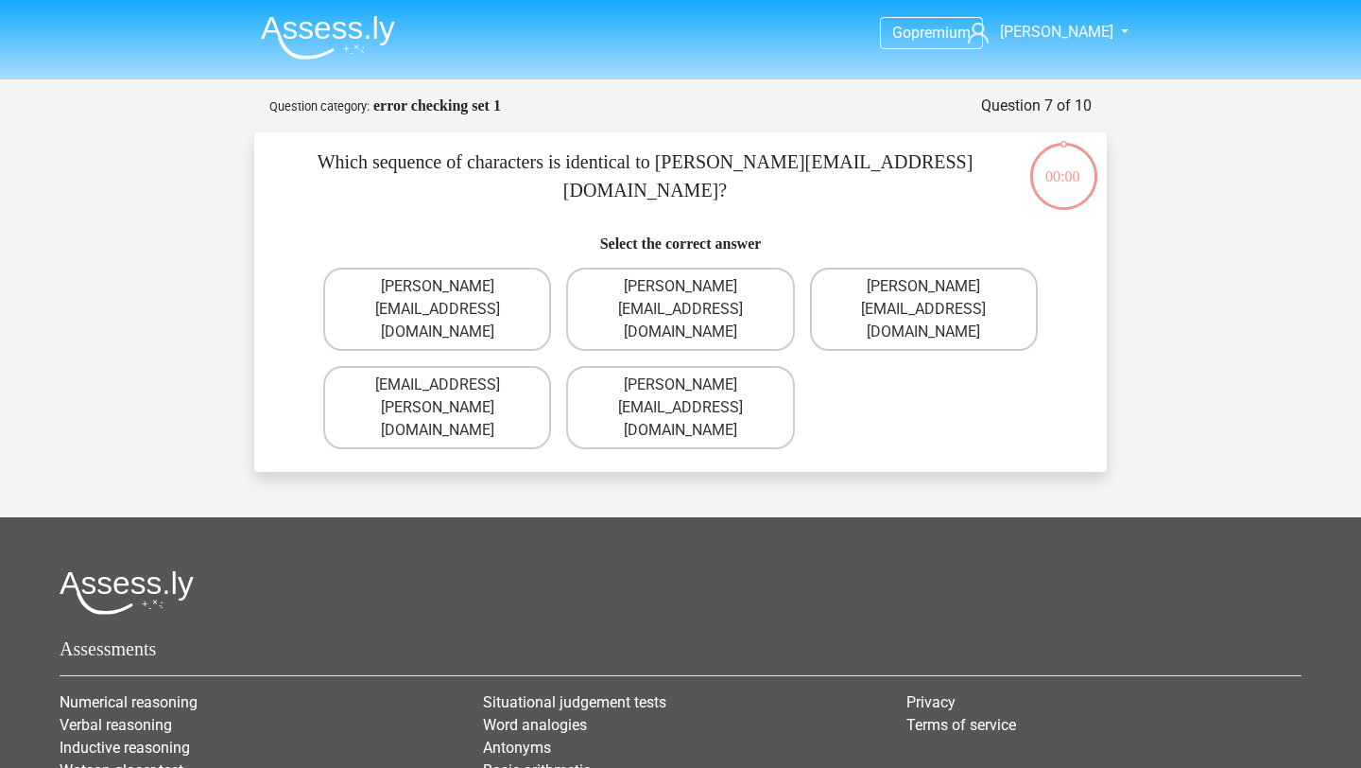
scroll to position [95, 0]
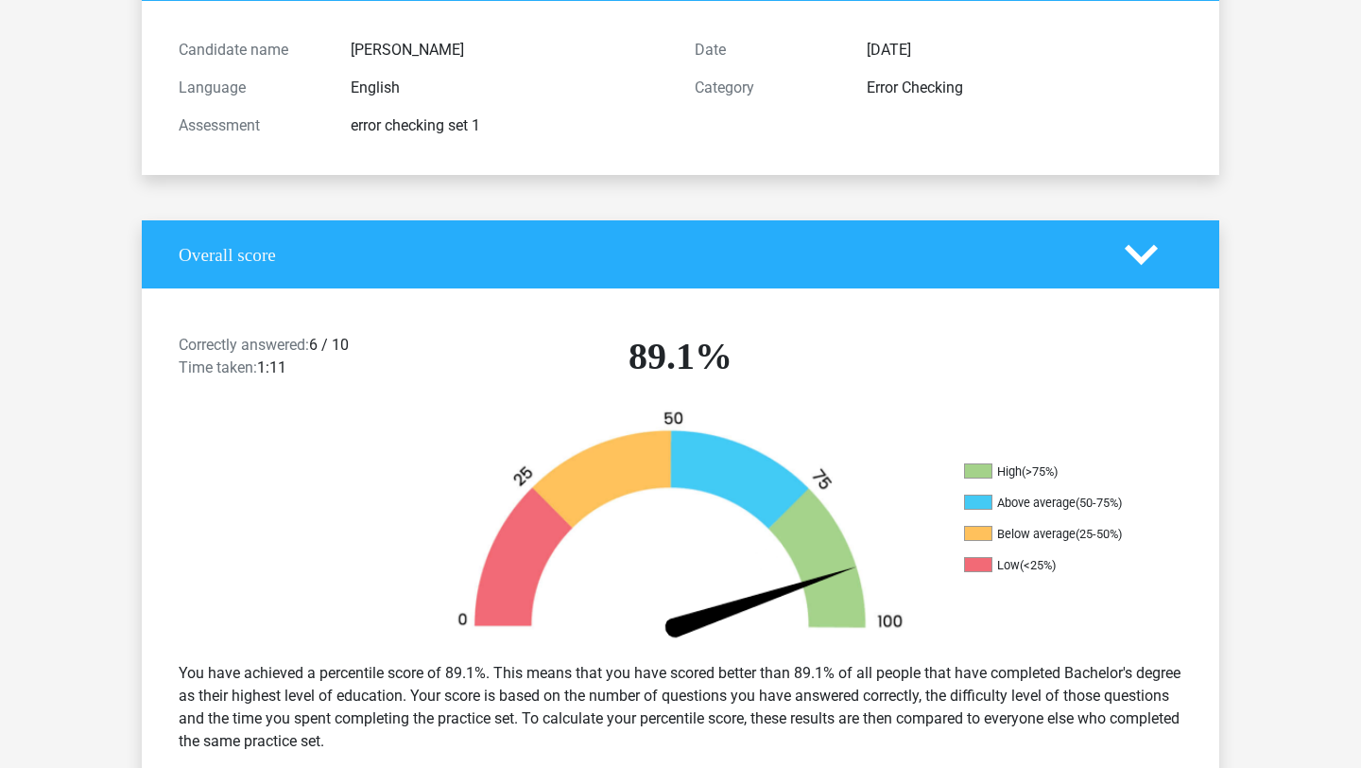
scroll to position [184, 0]
